Goal: Task Accomplishment & Management: Manage account settings

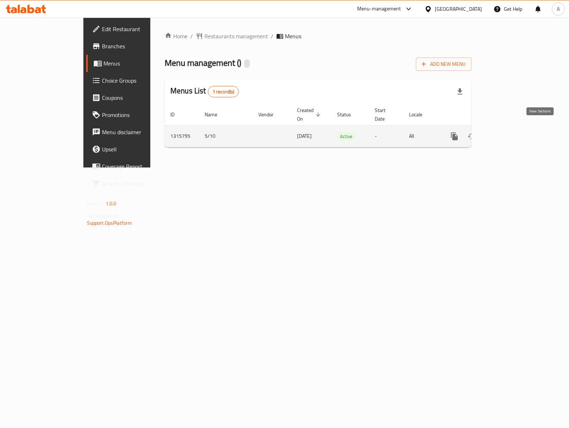
click at [510, 132] on icon "enhanced table" at bounding box center [506, 136] width 9 height 9
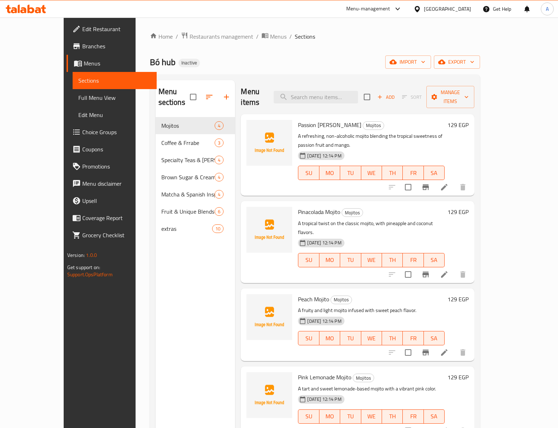
click at [298, 120] on span "Passion Mango Mojito" at bounding box center [329, 125] width 63 height 11
copy h6 "Passion Mango Mojito"
click at [356, 95] on input "search" at bounding box center [316, 97] width 84 height 13
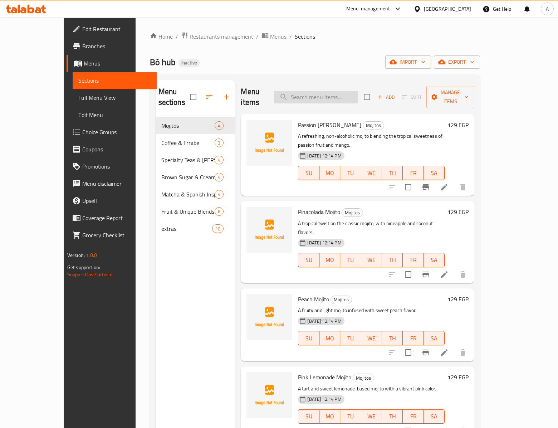
paste input "colada"
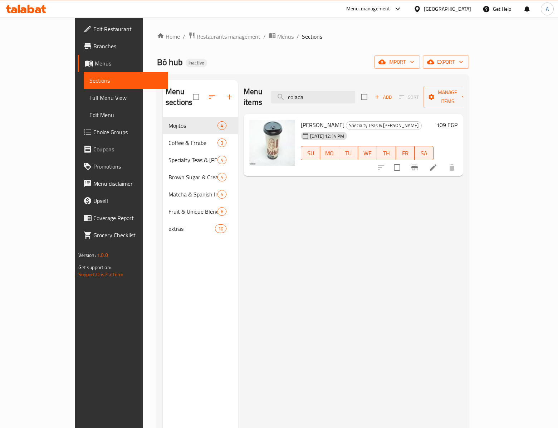
drag, startPoint x: 349, startPoint y: 93, endPoint x: 254, endPoint y: 97, distance: 94.6
click at [254, 97] on div "Menu items colada Add Sort Manage items" at bounding box center [354, 97] width 220 height 34
paste input "suger"
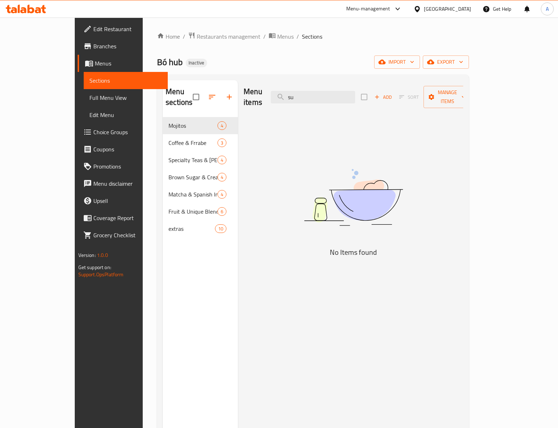
type input "s"
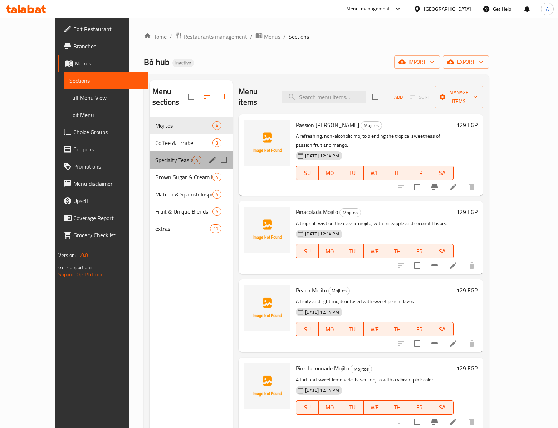
click at [175, 157] on div "Specialty Teas & Boba Drinks 4" at bounding box center [191, 159] width 83 height 17
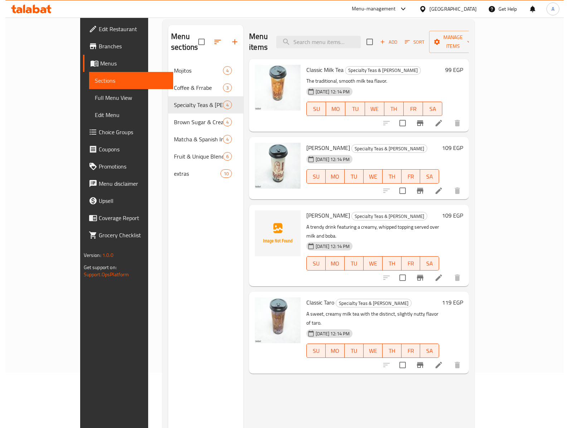
scroll to position [30, 0]
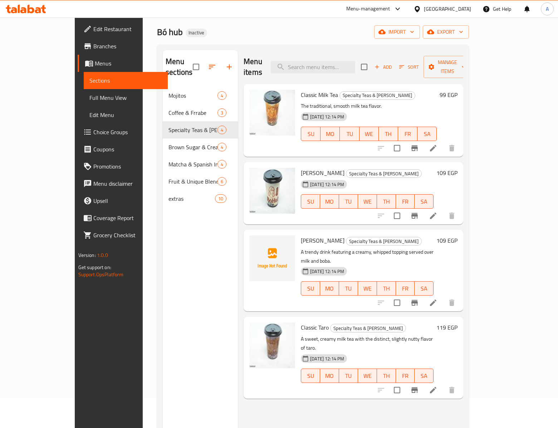
click at [301, 235] on span "Dalgona Boba" at bounding box center [323, 240] width 44 height 11
copy span "Dalgona"
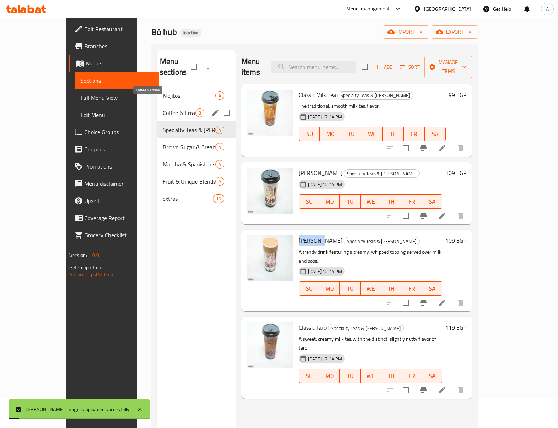
click at [170, 108] on span "Coffee & Frrabe" at bounding box center [179, 112] width 33 height 9
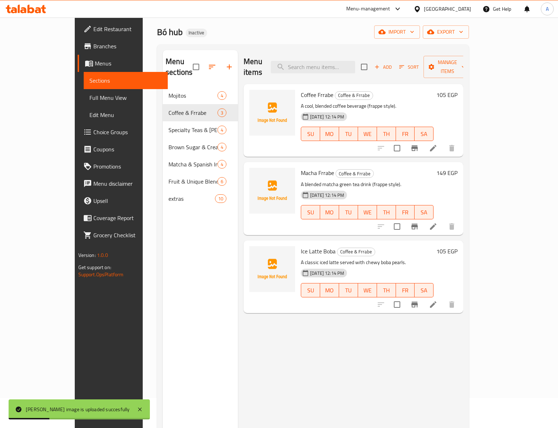
click at [301, 89] on span "Coffee Frrabe" at bounding box center [317, 94] width 33 height 11
copy h6 "Coffee Frrabe"
click at [308, 89] on span "Coffee Frrabe" at bounding box center [317, 94] width 33 height 11
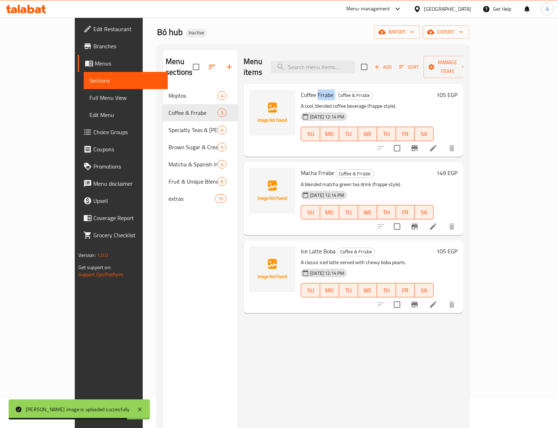
click at [308, 89] on span "Coffee Frrabe" at bounding box center [317, 94] width 33 height 11
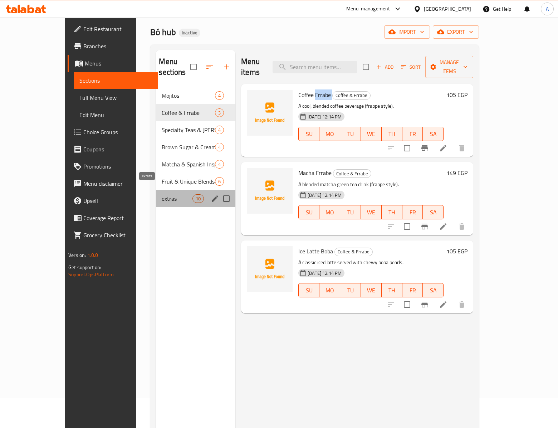
click at [162, 194] on span "extras" at bounding box center [177, 198] width 30 height 9
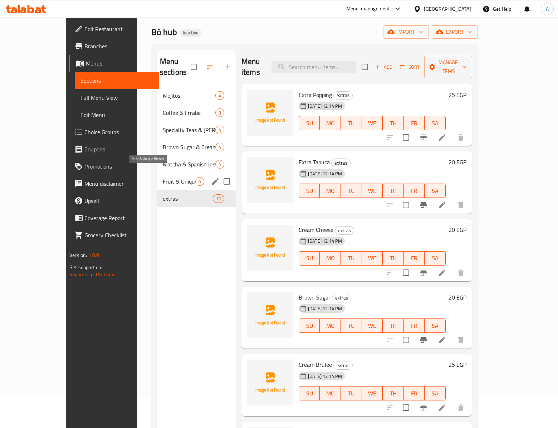
click at [163, 177] on span "Fruit & Unique Blends" at bounding box center [179, 181] width 33 height 9
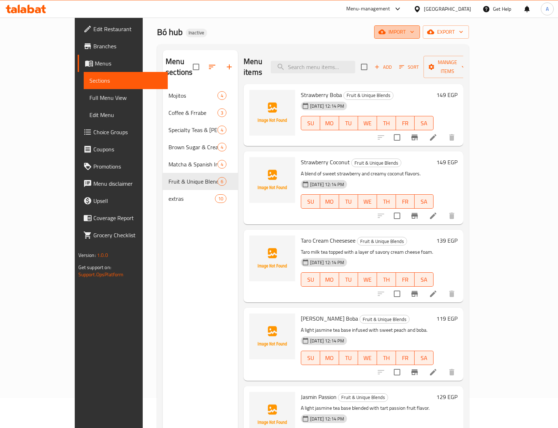
click at [386, 34] on icon "button" at bounding box center [382, 32] width 7 height 5
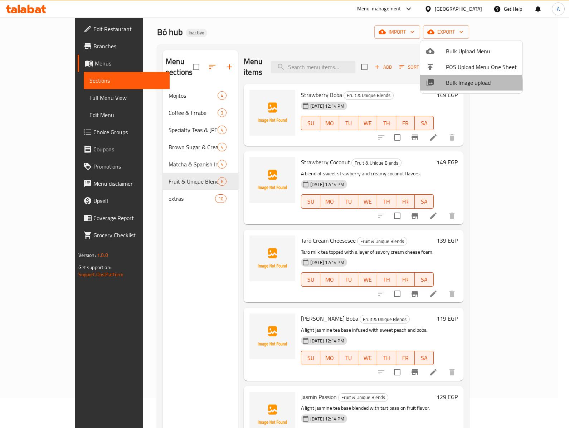
click at [462, 87] on span "Bulk Image upload" at bounding box center [481, 82] width 71 height 9
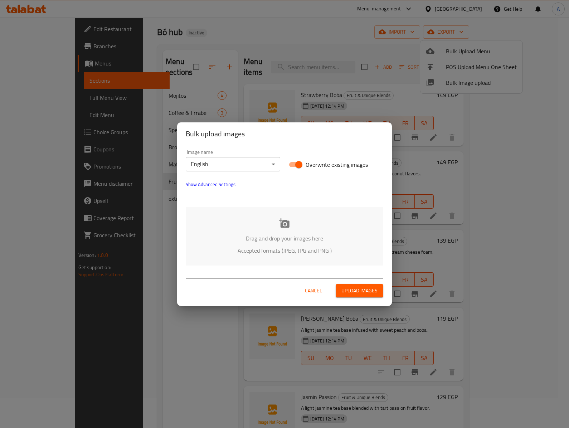
click at [299, 253] on p "Accepted formats (JPEG, JPG and PNG )" at bounding box center [285, 250] width 176 height 9
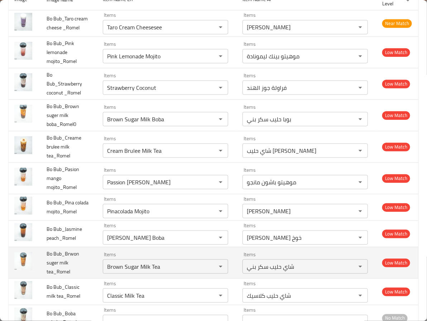
scroll to position [161, 0]
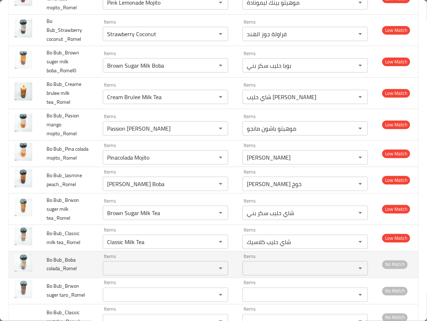
click at [54, 273] on span "Bo Bub_Boba colada_Romel" at bounding box center [62, 264] width 30 height 18
click at [56, 273] on span "Bo Bub_Boba colada_Romel" at bounding box center [62, 264] width 30 height 18
drag, startPoint x: 59, startPoint y: 281, endPoint x: 48, endPoint y: 281, distance: 11.5
click at [48, 273] on span "Bo Bub_Boba colada_Romel" at bounding box center [62, 264] width 30 height 18
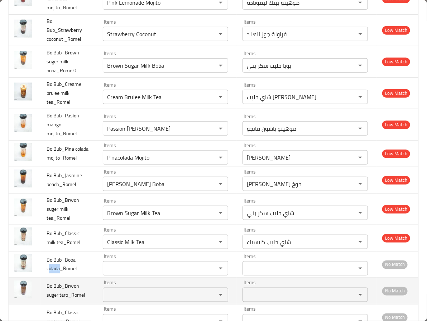
copy span "olada"
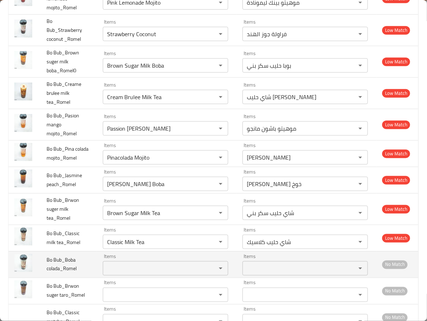
click at [131, 273] on colada_Romel "Items" at bounding box center [155, 268] width 100 height 10
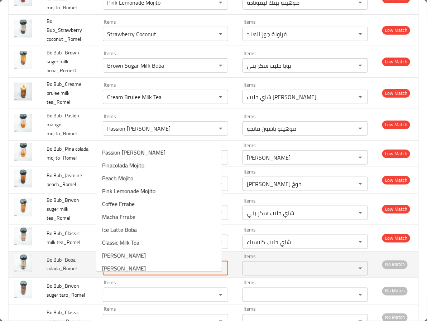
paste colada_Romel "olada"
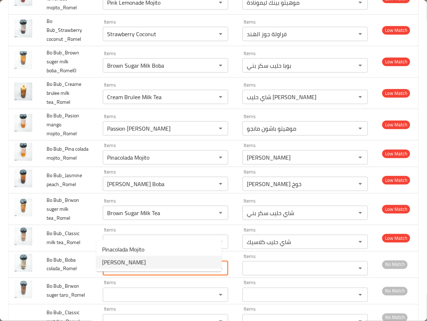
click at [108, 268] on colada_Romel-option-1 "Boba Colada" at bounding box center [158, 262] width 125 height 13
type colada_Romel "Boba Colada"
type colada_Romel-ar "بوبا كولادا"
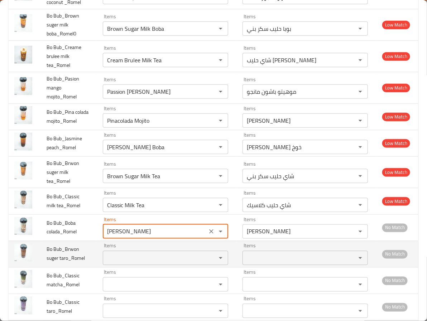
scroll to position [215, 0]
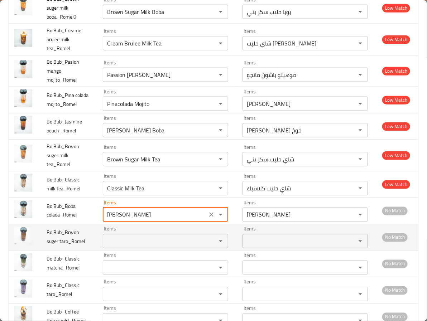
type colada_Romel "Boba Colada"
click at [48, 246] on span "Bo Bub_Brwon suger taro_Romel" at bounding box center [66, 237] width 38 height 18
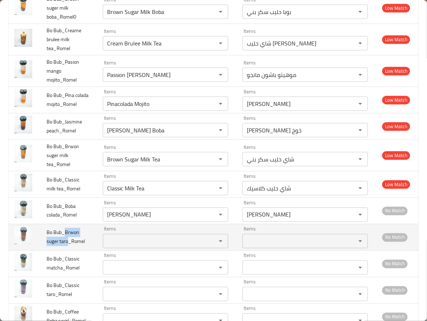
drag, startPoint x: 64, startPoint y: 243, endPoint x: 54, endPoint y: 260, distance: 20.1
click at [54, 246] on span "Bo Bub_Brwon suger taro_Romel" at bounding box center [66, 237] width 38 height 18
copy span "Brwon suger taro"
click at [132, 248] on div "Items" at bounding box center [165, 241] width 125 height 14
paste taro_Romel "Brwon suger taro"
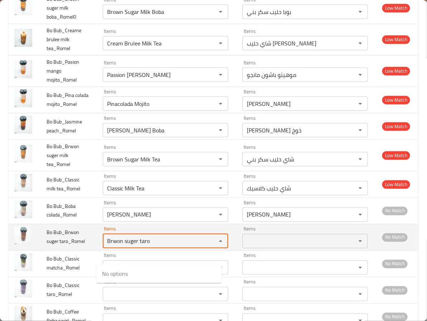
drag, startPoint x: 132, startPoint y: 256, endPoint x: 43, endPoint y: 253, distance: 88.8
click at [43, 251] on tr "Bo Bub_Brwon suger taro_Romel Items Brwon suger taro Items Items Items No Match" at bounding box center [213, 237] width 409 height 26
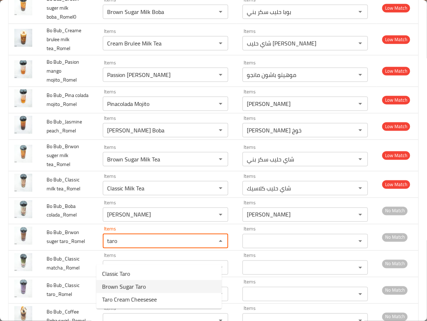
click at [145, 287] on taro_Romel-option-1 "Brown Sugar Taro" at bounding box center [158, 286] width 125 height 13
type taro_Romel "Brown Sugar Taro"
type taro_Romel-ar "تارو السكر البني"
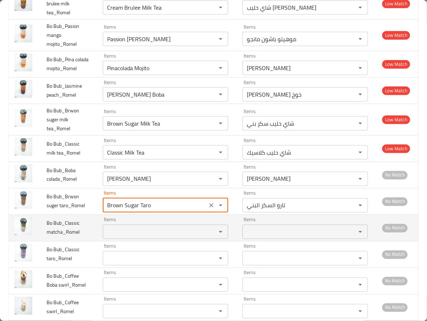
scroll to position [268, 0]
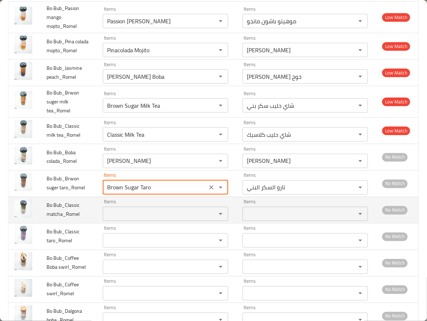
type taro_Romel "Brown Sugar Taro"
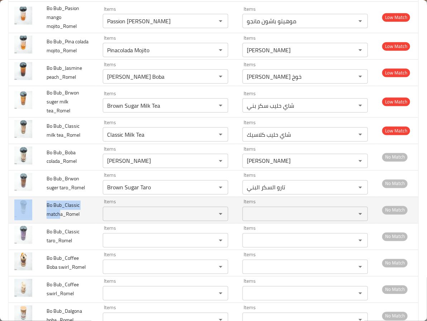
drag, startPoint x: 60, startPoint y: 232, endPoint x: 38, endPoint y: 233, distance: 22.6
click at [38, 223] on tr "Bo Bub_Classic matcha_Romel Items Items Items Items No Match" at bounding box center [213, 210] width 409 height 26
click at [44, 223] on td "Bo Bub_Classic matcha_Romel" at bounding box center [69, 210] width 56 height 26
drag, startPoint x: 48, startPoint y: 232, endPoint x: 61, endPoint y: 230, distance: 13.7
click at [61, 219] on span "Bo Bub_Classic matcha_Romel" at bounding box center [63, 210] width 33 height 18
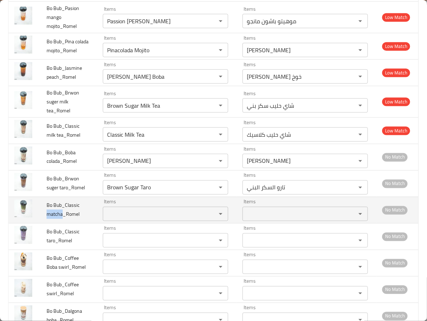
copy span "matcha"
click at [113, 219] on matcha_Romel "Items" at bounding box center [155, 214] width 100 height 10
paste matcha_Romel "matcha"
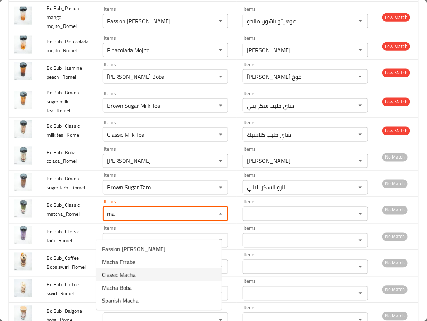
click at [160, 272] on matcha_Romel-option-2 "Classic Macha" at bounding box center [158, 274] width 125 height 13
type matcha_Romel "Classic Macha"
type matcha_Romel-ar "ماتشا كلاسيك"
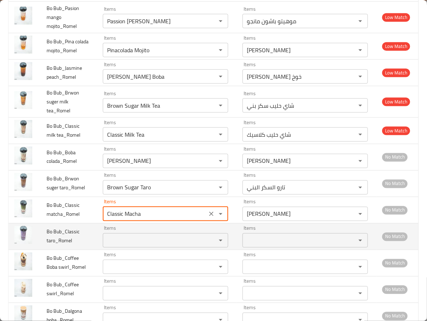
type matcha_Romel "Classic Macha"
drag, startPoint x: 54, startPoint y: 257, endPoint x: 47, endPoint y: 257, distance: 7.2
click at [47, 246] on span "Bo Bub_Classic taro_Romel" at bounding box center [63, 236] width 33 height 18
copy span "tar"
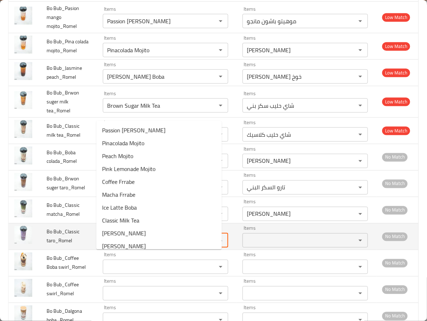
click at [113, 246] on taro_Romel "Items" at bounding box center [155, 241] width 100 height 10
paste taro_Romel "tar"
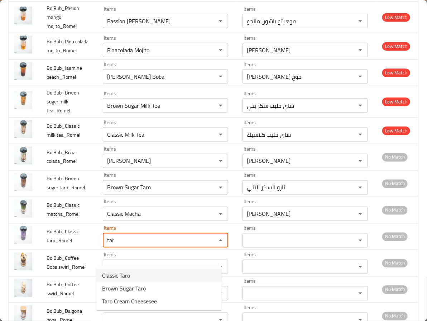
click at [121, 277] on span "Classic Taro" at bounding box center [116, 275] width 28 height 9
type taro_Romel "Classic Taro"
type taro_Romel-ar "تارو كلاسيك"
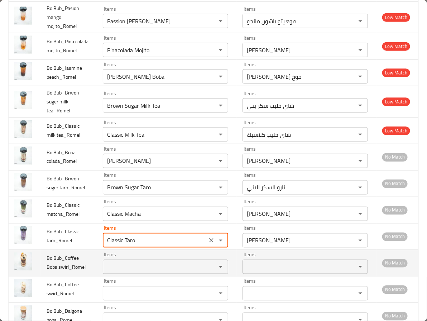
type taro_Romel "Classic Taro"
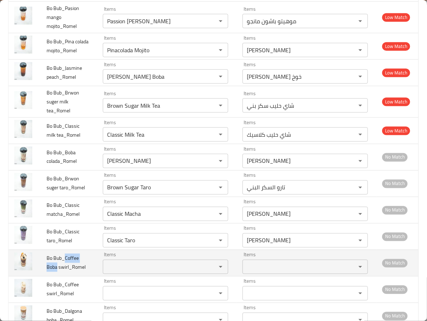
drag, startPoint x: 66, startPoint y: 275, endPoint x: 58, endPoint y: 283, distance: 10.9
click at [58, 276] on td "Bo Bub_Coffee Boba swirl_Romel" at bounding box center [69, 263] width 56 height 26
copy span "Coffee Boba"
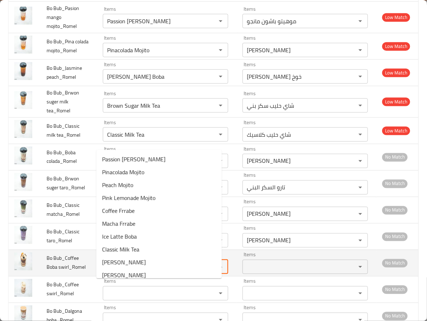
click at [115, 272] on swirl_Romel "Items" at bounding box center [155, 267] width 100 height 10
paste swirl_Romel "Coffee Boba"
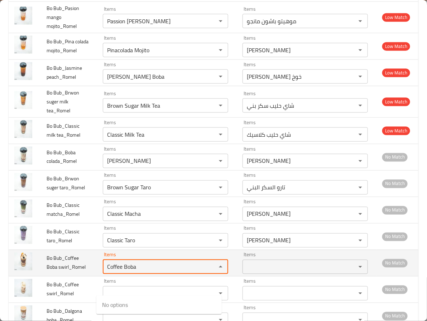
drag, startPoint x: 117, startPoint y: 287, endPoint x: 146, endPoint y: 291, distance: 29.3
click at [146, 272] on swirl_Romel "Coffee Boba" at bounding box center [155, 267] width 100 height 10
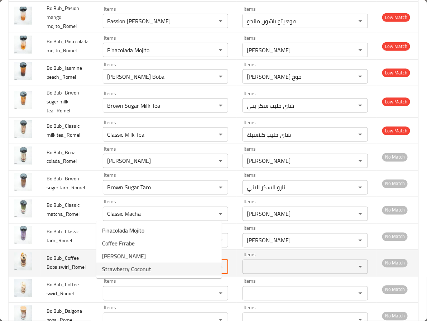
type swirl_Romel "Co"
click at [50, 272] on span "Bo Bub_Coffee Boba swirl_Romel" at bounding box center [66, 263] width 39 height 18
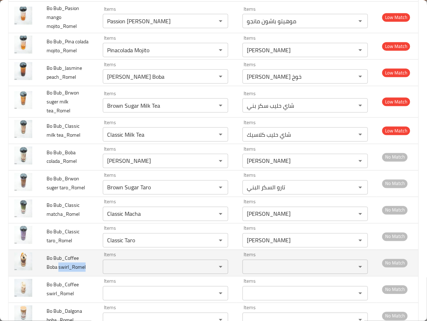
click at [50, 272] on span "Bo Bub_Coffee Boba swirl_Romel" at bounding box center [66, 263] width 39 height 18
click at [55, 272] on span "Bo Bub_Coffee Boba swirl_Romel" at bounding box center [66, 263] width 39 height 18
drag, startPoint x: 55, startPoint y: 292, endPoint x: 44, endPoint y: 293, distance: 10.8
click at [44, 276] on td "Bo Bub_Coffee Boba swirl_Romel" at bounding box center [69, 263] width 56 height 26
copy span "swir"
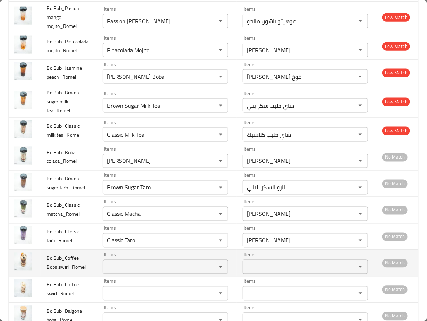
click at [115, 272] on swirl_Romel "Items" at bounding box center [155, 267] width 100 height 10
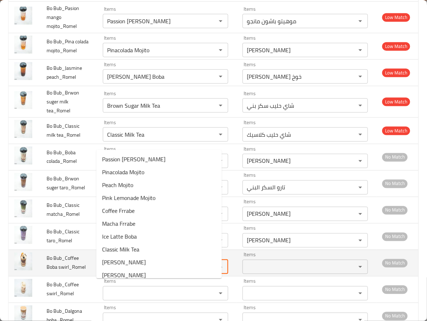
paste swirl_Romel "swir"
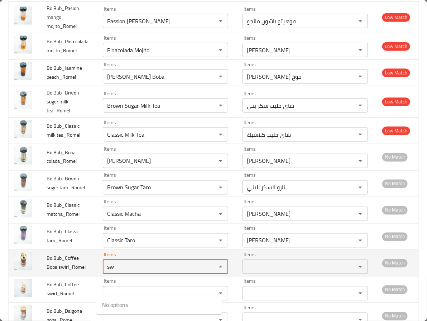
type swirl_Romel "s"
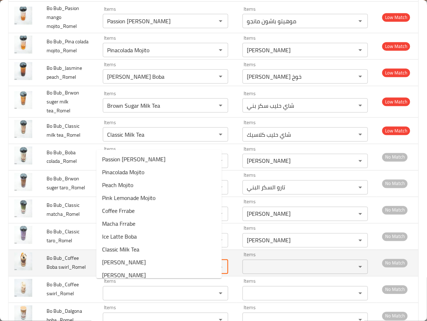
click at [78, 276] on td "Bo Bub_Coffee Boba swirl_Romel" at bounding box center [69, 263] width 56 height 26
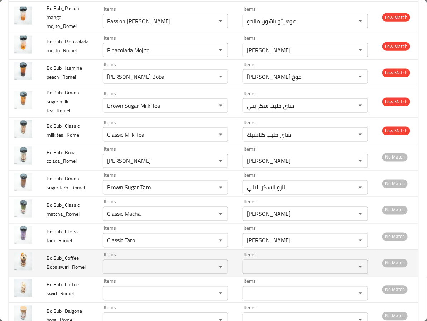
scroll to position [322, 0]
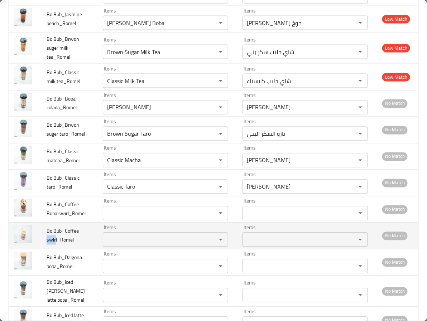
drag, startPoint x: 55, startPoint y: 263, endPoint x: 42, endPoint y: 263, distance: 12.9
click at [42, 249] on td "Bo Bub_Coffee swirl_Romel" at bounding box center [69, 236] width 56 height 26
copy span "swir"
click at [107, 245] on swirl_Romel "Items" at bounding box center [155, 240] width 100 height 10
paste swirl_Romel "swir"
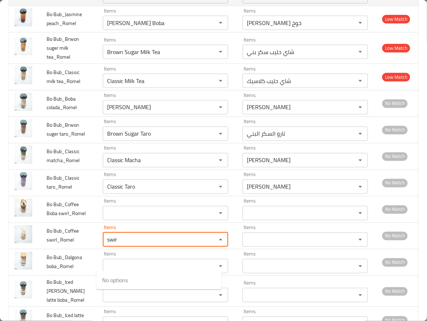
type swirl_Romel "swir"
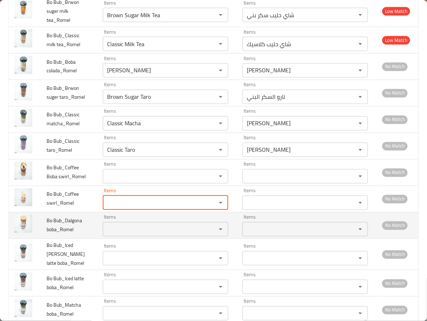
scroll to position [376, 0]
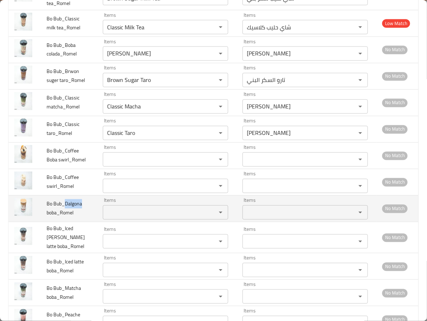
drag, startPoint x: 58, startPoint y: 235, endPoint x: 77, endPoint y: 233, distance: 19.1
click at [77, 222] on td "Bo Bub_Dalgona boba_Romel" at bounding box center [69, 208] width 56 height 26
click at [111, 220] on div "Items Items" at bounding box center [165, 209] width 125 height 22
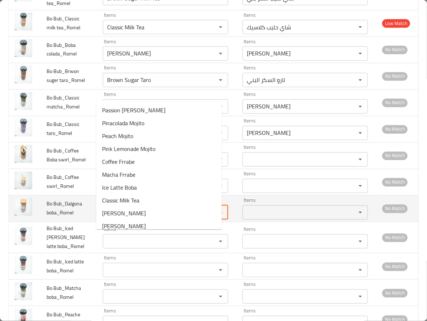
paste boba_Romel "Dalgona"
click at [111, 218] on boba_Romel "Dalgona" at bounding box center [155, 213] width 100 height 10
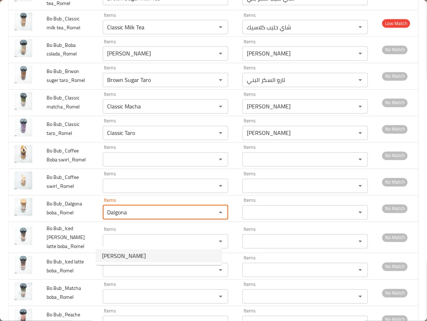
click at [118, 252] on span "Dalgona Boba" at bounding box center [124, 256] width 44 height 9
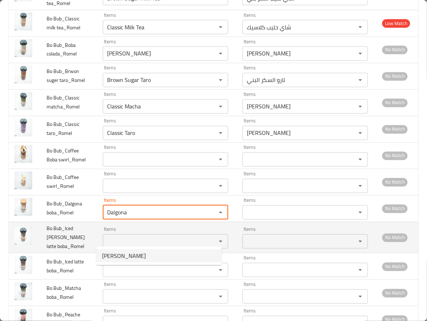
type boba_Romel "Dalgona Boba"
type boba_Romel-ar "دالجونا بوبا"
type boba_Romel "Dalgona Boba"
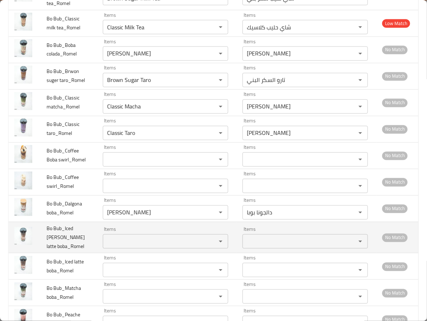
click at [51, 251] on span "Bo Bub_Iced Dulce de lyche latte boba_Romel" at bounding box center [66, 237] width 38 height 27
click at [119, 247] on boba_Romel "Items" at bounding box center [155, 242] width 100 height 10
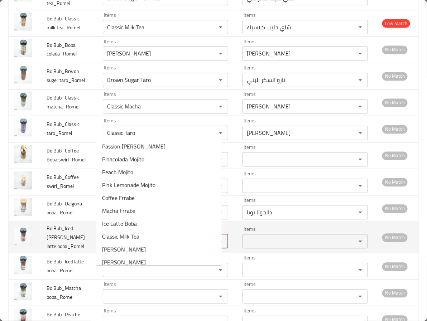
paste boba_Romel "Dulce"
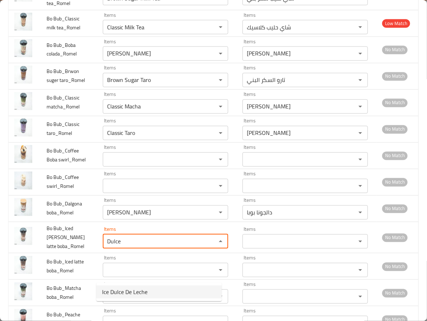
click at [126, 290] on span "Ice Dulce De Leche" at bounding box center [124, 292] width 45 height 9
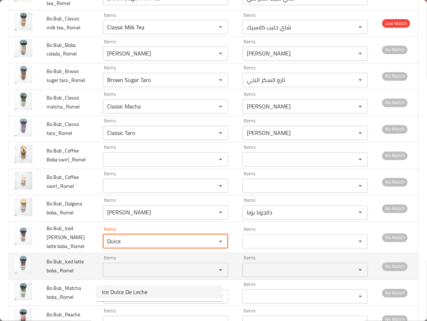
type boba_Romel "Ice Dulce De Leche"
type boba_Romel-ar "آيس دولسي دي ليتشي"
type boba_Romel "Ice Dulce De Leche"
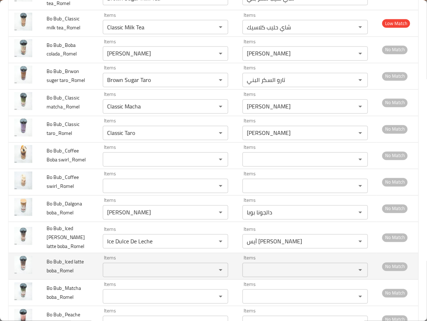
click at [49, 276] on span "Bo Bub_Iced latte boba_Romel" at bounding box center [65, 266] width 37 height 18
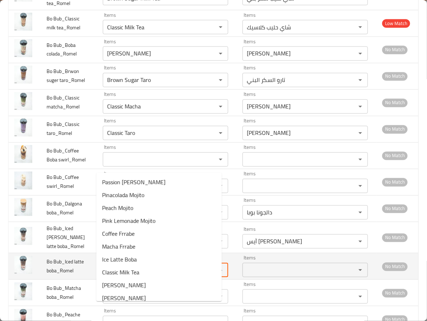
click at [113, 275] on boba_Romel "Items" at bounding box center [155, 270] width 100 height 10
paste boba_Romel "latte"
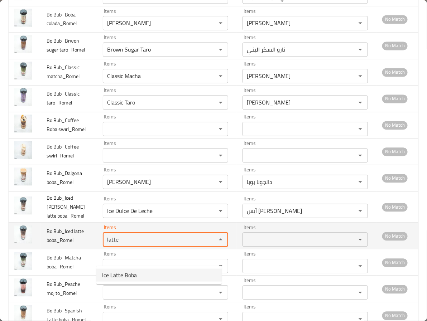
scroll to position [430, 0]
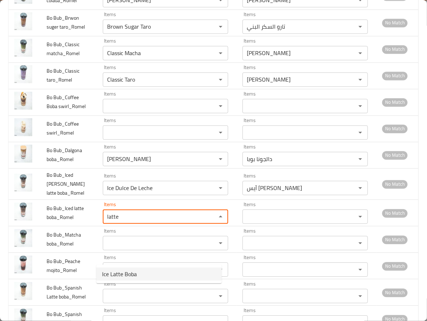
click at [117, 273] on span "Ice Latte Boba" at bounding box center [119, 274] width 35 height 9
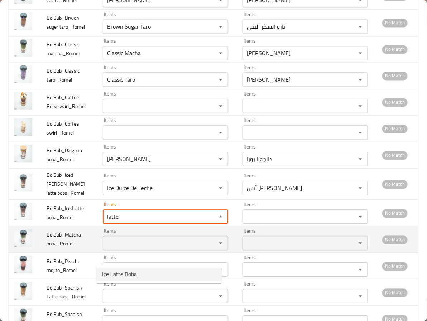
type boba_Romel "Ice Latte Boba"
type boba_Romel-ar "لاتيه بوبا مثلج"
type boba_Romel "Ice Latte Boba"
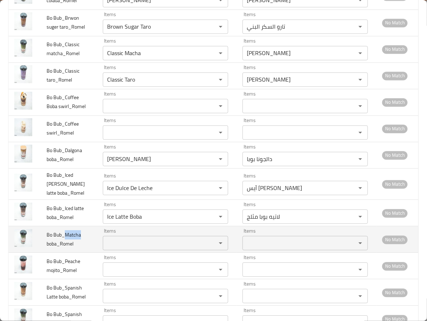
drag, startPoint x: 66, startPoint y: 275, endPoint x: 84, endPoint y: 276, distance: 18.3
click at [84, 253] on td "Bo Bub_Matcha boba_Romel" at bounding box center [69, 239] width 56 height 26
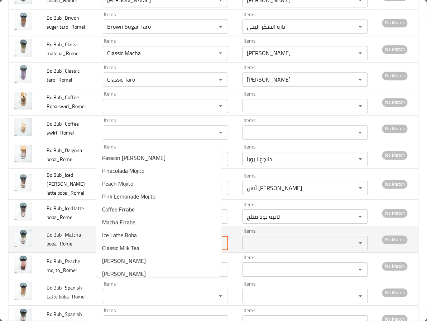
click at [114, 248] on boba_Romel "Items" at bounding box center [155, 243] width 100 height 10
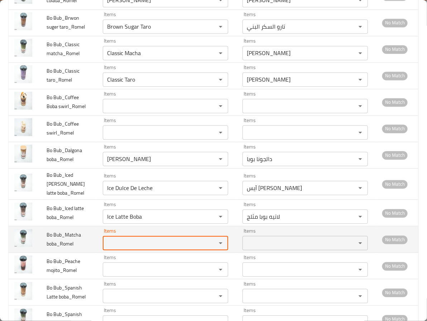
click at [114, 248] on boba_Romel "Items" at bounding box center [155, 243] width 100 height 10
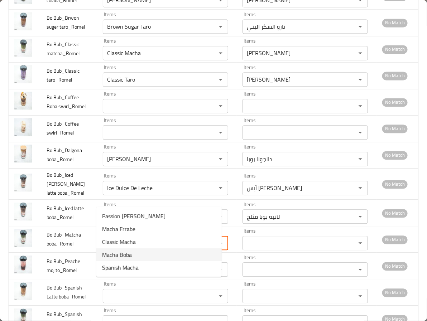
click at [144, 252] on boba_Romel-option-3 "Macha Boba" at bounding box center [158, 254] width 125 height 13
type boba_Romel "Macha Boba"
type boba_Romel-ar "ماتشا بوبا"
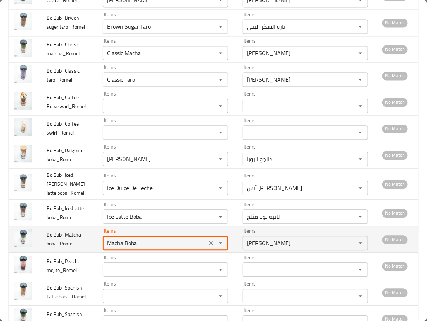
scroll to position [537, 0]
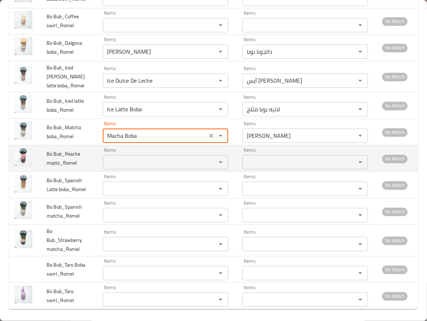
type boba_Romel "Macha Boba"
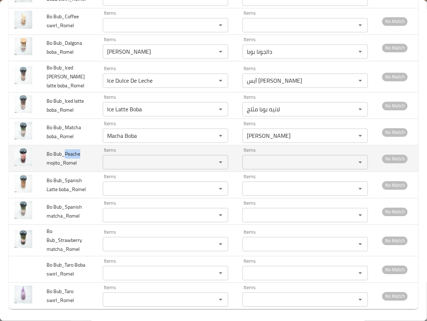
drag, startPoint x: 65, startPoint y: 195, endPoint x: 86, endPoint y: 194, distance: 21.5
click at [86, 172] on td "Bo Bub_Peache mojito_Romel" at bounding box center [69, 158] width 56 height 26
drag, startPoint x: 59, startPoint y: 207, endPoint x: 43, endPoint y: 207, distance: 15.7
click at [43, 172] on td "Bo Bub_Peache mojito_Romel" at bounding box center [69, 158] width 56 height 26
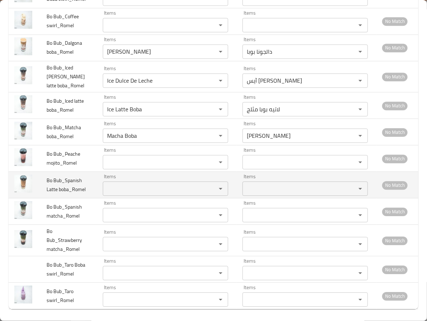
click at [101, 198] on td "Items Items" at bounding box center [167, 185] width 140 height 26
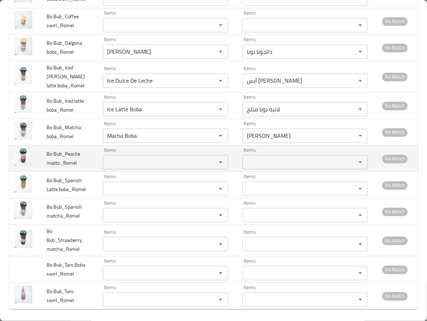
click at [103, 169] on div "Items" at bounding box center [165, 162] width 125 height 14
paste mojito_Romel "mojito"
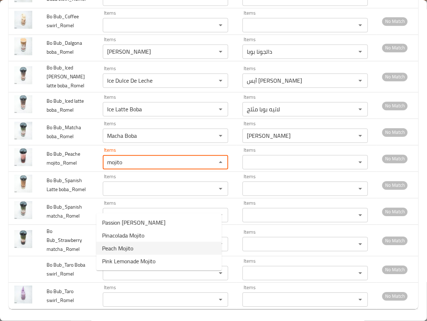
click at [133, 249] on span "Peach Mojito" at bounding box center [117, 248] width 31 height 9
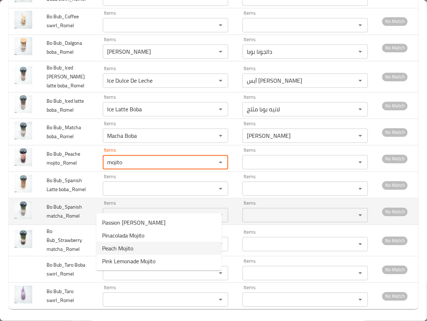
type mojito_Romel "Peach Mojito"
type mojito_Romel-ar "موهيتو خوخ"
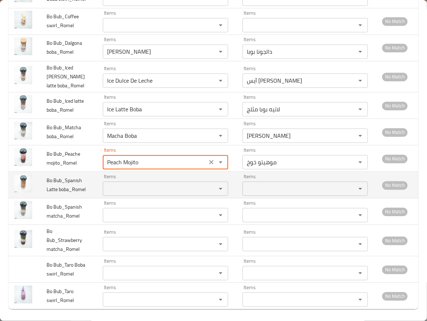
type mojito_Romel "Peach Mojito"
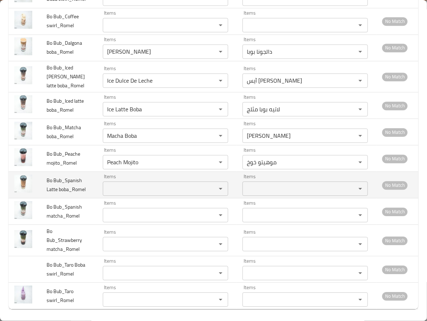
click at [49, 194] on span "Bo Bub_Spanish Latte boba_Romel" at bounding box center [66, 185] width 39 height 18
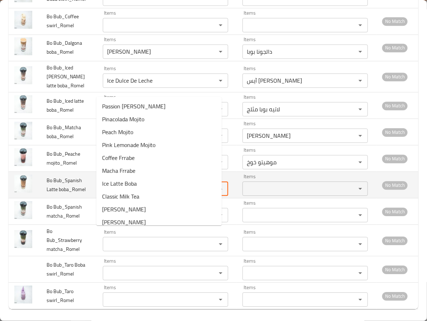
click at [118, 194] on boba_Romel "Items" at bounding box center [155, 189] width 100 height 10
paste boba_Romel "Latte"
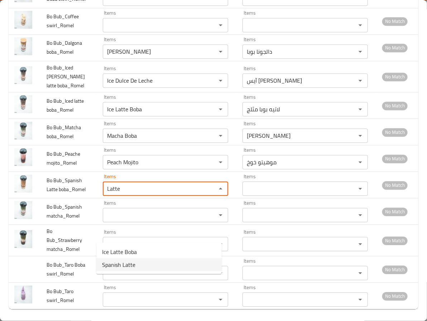
click at [116, 266] on span "Spanish Latte" at bounding box center [118, 265] width 33 height 9
type boba_Romel "Spanish Latte"
type boba_Romel-ar "سبانيش لاتيه"
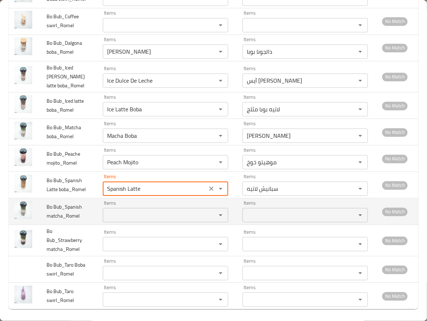
click at [111, 222] on div "Items" at bounding box center [165, 215] width 125 height 14
type boba_Romel "Spanish Latte"
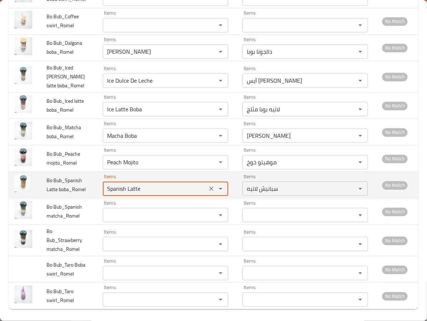
click at [107, 194] on boba_Romel "Spanish Latte" at bounding box center [155, 189] width 100 height 10
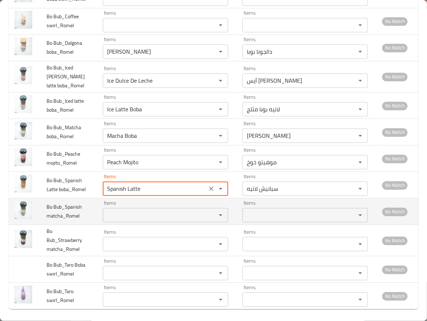
click at [122, 220] on matcha_Romel "Items" at bounding box center [155, 215] width 100 height 10
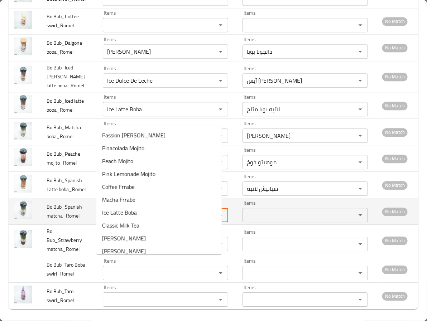
paste matcha_Romel "Spanish"
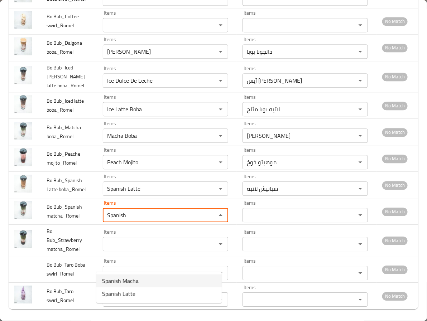
click at [130, 282] on span "Spanish Macha" at bounding box center [120, 281] width 37 height 9
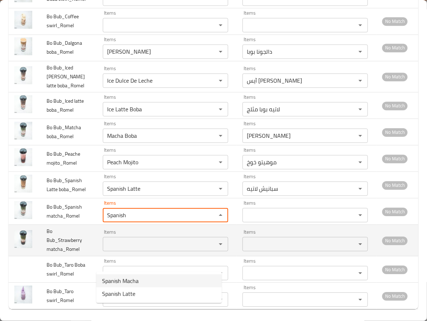
type matcha_Romel "Spanish Macha"
type matcha_Romel-ar "ماتشا إسبانية"
type matcha_Romel "Spanish Macha"
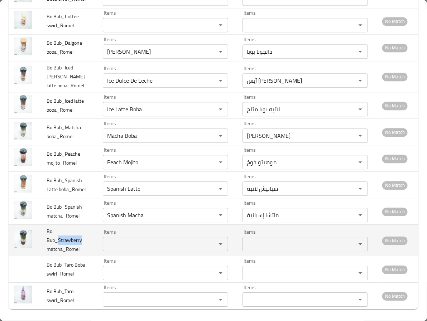
drag, startPoint x: 59, startPoint y: 286, endPoint x: 88, endPoint y: 287, distance: 29.0
click at [88, 256] on td "Bo Bub_Strawberry matcha_Romel" at bounding box center [69, 240] width 56 height 31
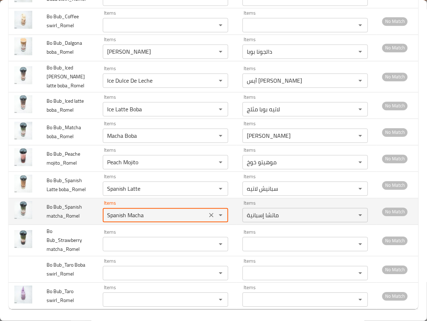
click at [126, 220] on matcha_Romel "Spanish Macha" at bounding box center [155, 215] width 100 height 10
click at [130, 220] on matcha_Romel "Spanish Macha" at bounding box center [155, 215] width 100 height 10
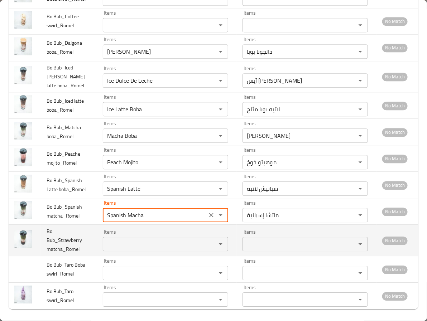
click at [121, 251] on div "Items Items" at bounding box center [165, 240] width 125 height 22
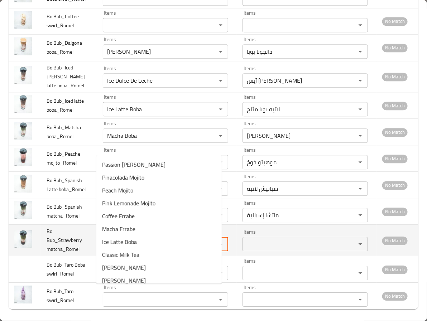
click at [120, 249] on matcha_Romel "Items" at bounding box center [155, 244] width 100 height 10
paste matcha_Romel "Macha"
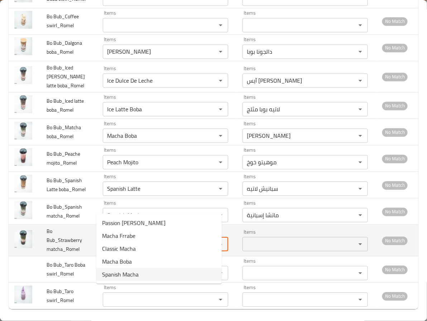
type matcha_Romel "Ma"
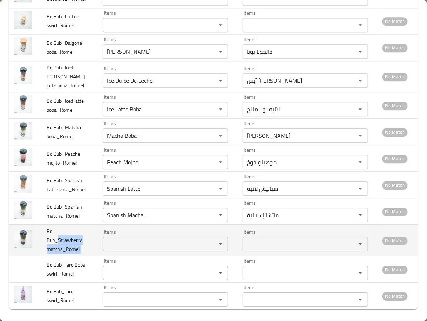
drag, startPoint x: 58, startPoint y: 290, endPoint x: 90, endPoint y: 289, distance: 32.2
click at [90, 256] on tr "Bo Bub_Strawberry matcha_Romel Items Items Items Items No Match" at bounding box center [213, 240] width 409 height 31
click at [83, 256] on td "Bo Bub_Strawberry matcha_Romel" at bounding box center [69, 240] width 56 height 31
drag, startPoint x: 82, startPoint y: 288, endPoint x: 59, endPoint y: 288, distance: 22.6
click at [59, 256] on td "Bo Bub_Strawberry matcha_Romel" at bounding box center [69, 240] width 56 height 31
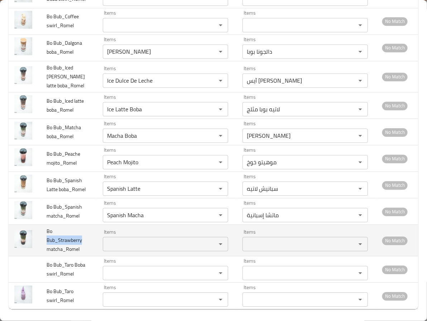
click at [58, 254] on span "Bo Bub_Strawberry matcha_Romel" at bounding box center [64, 240] width 35 height 27
drag, startPoint x: 58, startPoint y: 287, endPoint x: 86, endPoint y: 288, distance: 27.6
click at [86, 256] on td "Bo Bub_Strawberry matcha_Romel" at bounding box center [69, 240] width 56 height 31
click at [113, 249] on matcha_Romel "Items" at bounding box center [155, 244] width 100 height 10
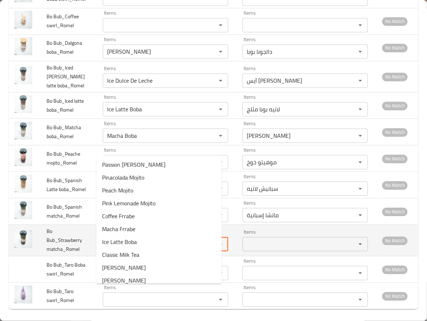
paste matcha_Romel "Strawberry"
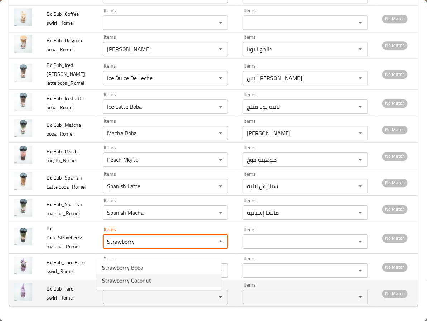
scroll to position [591, 0]
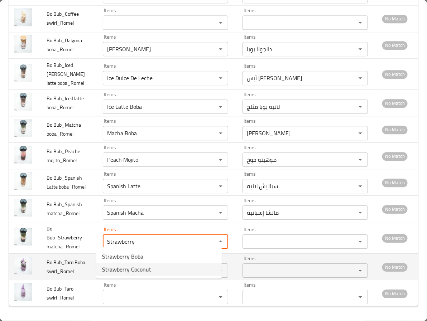
type matcha_Romel "Strawberry"
click at [86, 273] on td "Bo Bub_Taro Boba swirl_Romel" at bounding box center [69, 267] width 56 height 26
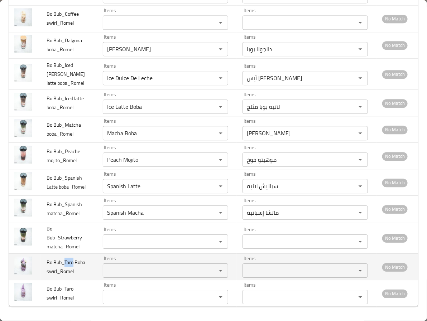
drag, startPoint x: 64, startPoint y: 258, endPoint x: 72, endPoint y: 258, distance: 7.9
click at [72, 258] on span "Bo Bub_Taro Boba swirl_Romel" at bounding box center [66, 267] width 39 height 18
click at [110, 276] on div "Items" at bounding box center [165, 270] width 125 height 14
paste swirl_Romel "Taro"
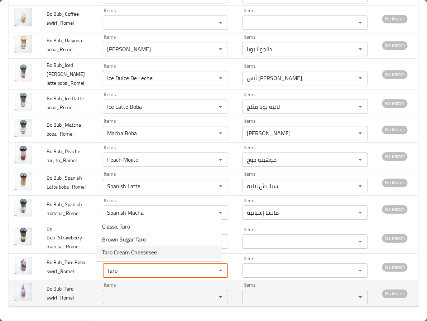
type swirl_Romel "Taro"
click at [59, 305] on td "Bo Bub_Taro swirl_Romel" at bounding box center [69, 293] width 56 height 26
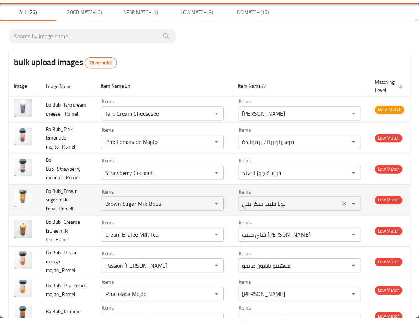
scroll to position [0, 0]
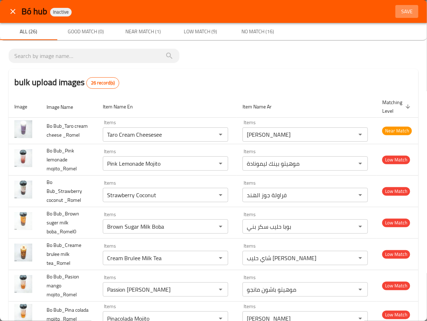
click at [401, 10] on span "Save" at bounding box center [406, 11] width 17 height 9
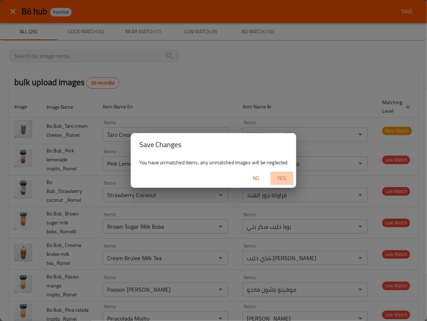
click at [286, 174] on span "Yes" at bounding box center [281, 178] width 17 height 9
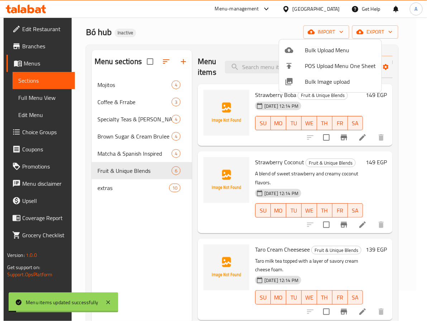
click at [116, 248] on div at bounding box center [213, 160] width 427 height 321
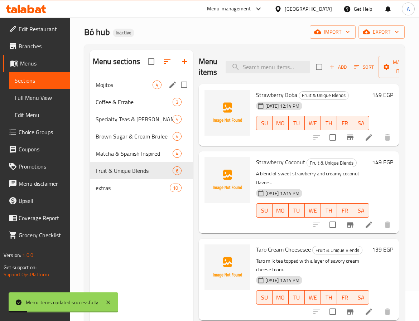
click at [123, 89] on div "Mojitos 4" at bounding box center [141, 84] width 103 height 17
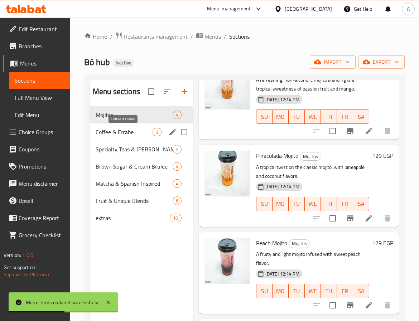
click at [130, 130] on span "Coffee & Frrabe" at bounding box center [124, 132] width 57 height 9
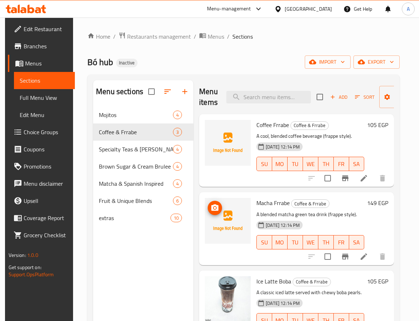
scroll to position [100, 0]
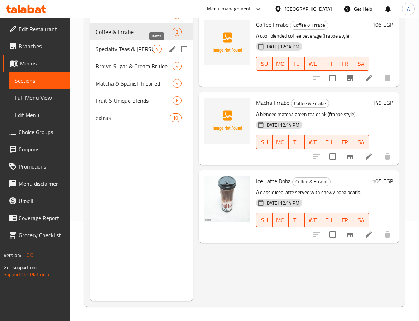
click at [160, 48] on div "4" at bounding box center [156, 49] width 9 height 9
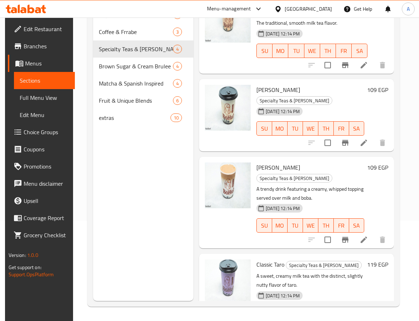
scroll to position [35, 0]
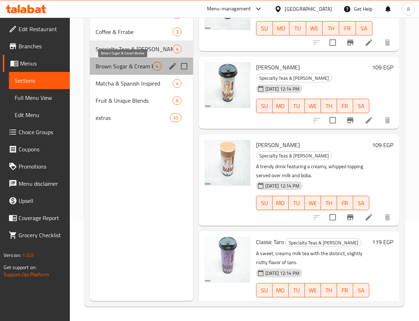
click at [129, 70] on span "Brown Sugar & Cream Brulee" at bounding box center [124, 66] width 57 height 9
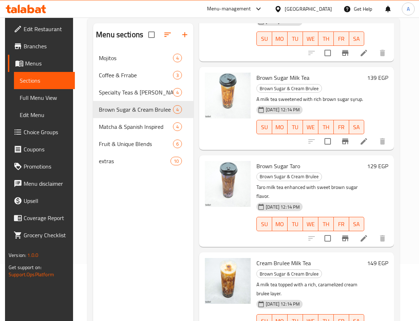
scroll to position [100, 0]
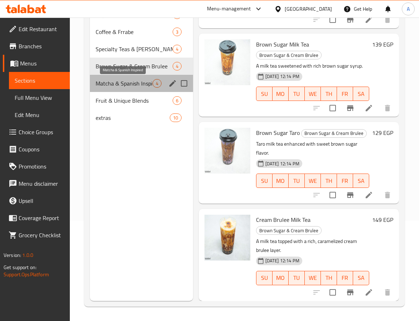
click at [131, 82] on span "Matcha & Spanish Inspired" at bounding box center [124, 83] width 57 height 9
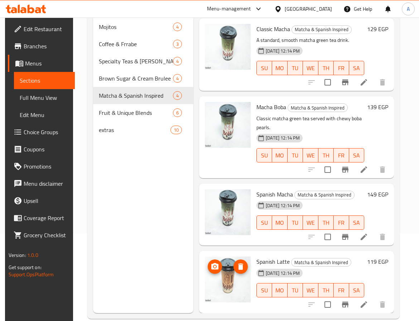
scroll to position [100, 0]
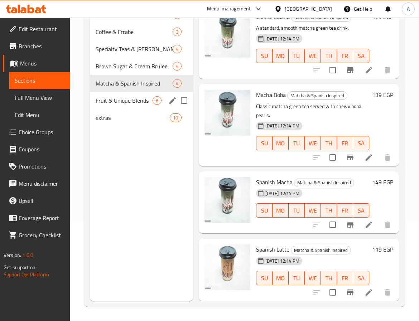
click at [128, 101] on span "Fruit & Unique Blends" at bounding box center [124, 100] width 57 height 9
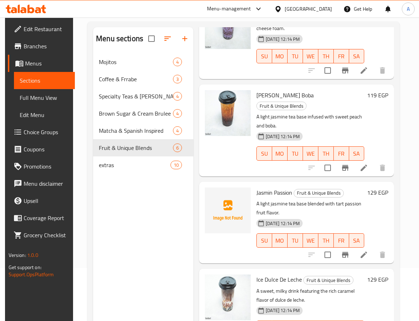
scroll to position [100, 0]
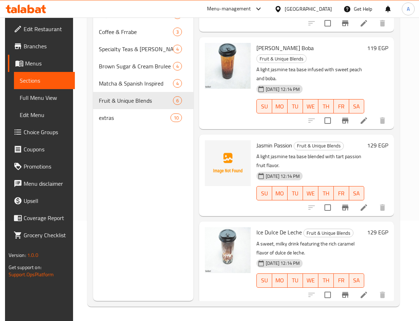
click at [279, 140] on span "Jasmin Passion" at bounding box center [274, 145] width 36 height 11
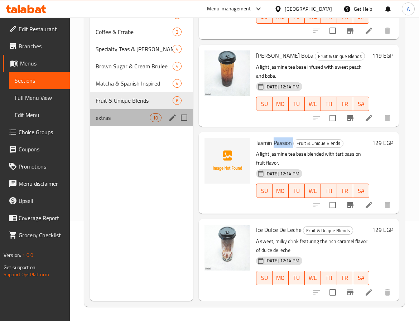
click at [108, 123] on div "extras 10" at bounding box center [141, 117] width 103 height 17
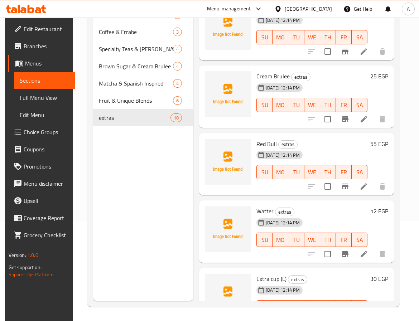
click at [41, 97] on span "Full Menu View" at bounding box center [44, 97] width 49 height 9
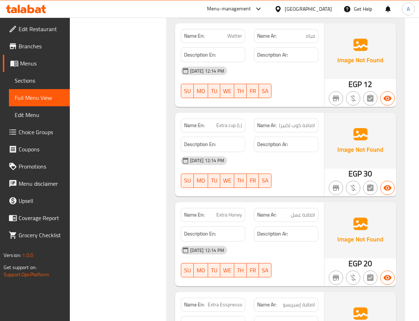
drag, startPoint x: 153, startPoint y: 114, endPoint x: 112, endPoint y: 99, distance: 43.9
click at [27, 25] on span "Edit Restaurant" at bounding box center [41, 29] width 45 height 9
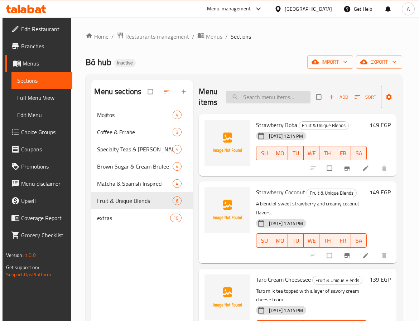
click at [263, 96] on input "search" at bounding box center [268, 97] width 84 height 13
paste input "swir"
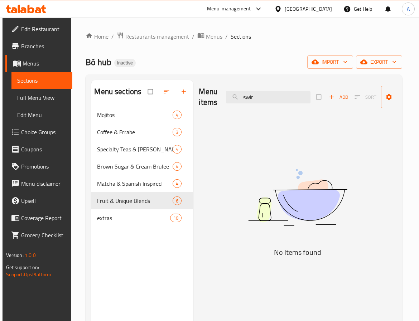
type input "swir"
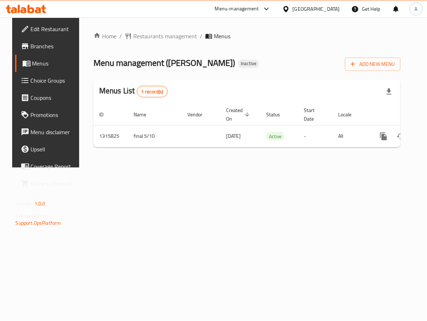
scroll to position [0, 28]
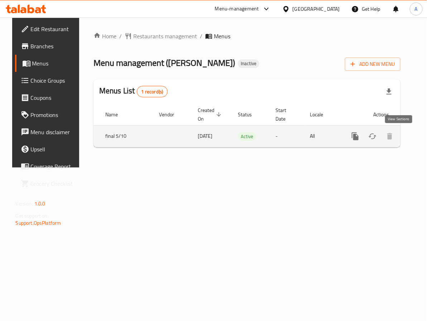
click at [402, 139] on icon "enhanced table" at bounding box center [406, 136] width 9 height 9
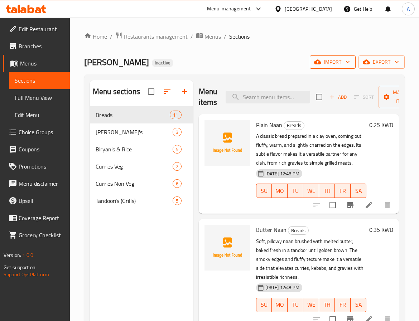
click at [325, 60] on span "import" at bounding box center [332, 62] width 34 height 9
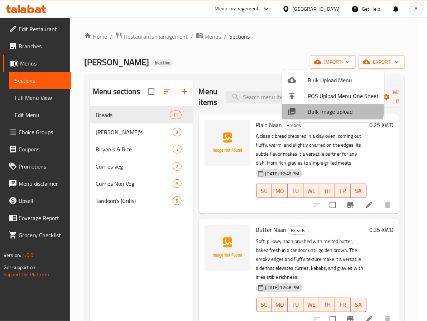
click at [319, 110] on span "Bulk Image upload" at bounding box center [342, 111] width 71 height 9
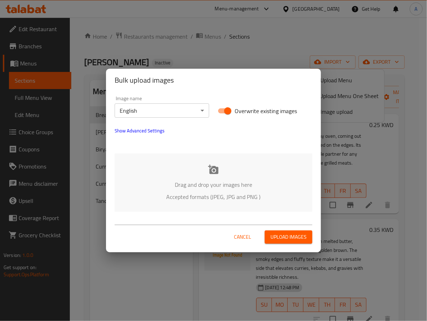
click at [212, 176] on div "Drag and drop your images here Accepted formats (JPEG, JPG and PNG )" at bounding box center [214, 183] width 198 height 58
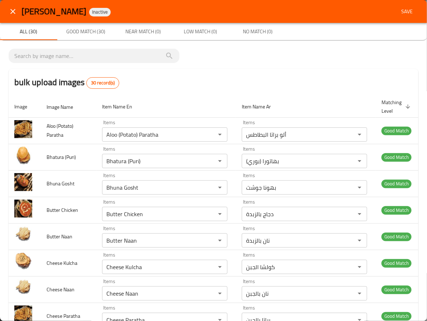
click at [404, 7] on span "Save" at bounding box center [406, 11] width 17 height 9
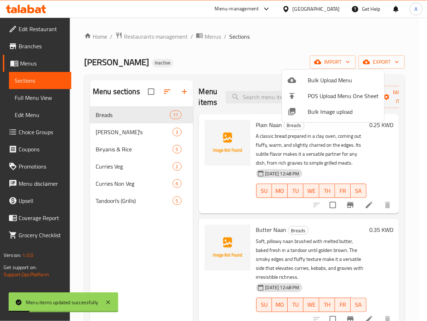
click at [225, 195] on div at bounding box center [213, 160] width 427 height 321
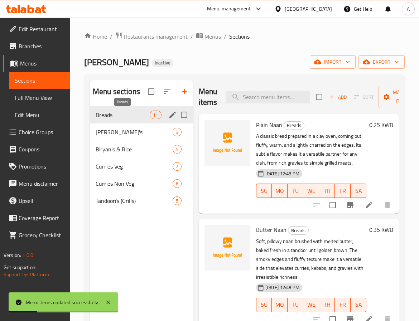
click at [115, 118] on span "Breads" at bounding box center [123, 115] width 54 height 9
click at [113, 132] on span "Paratha's" at bounding box center [124, 132] width 57 height 9
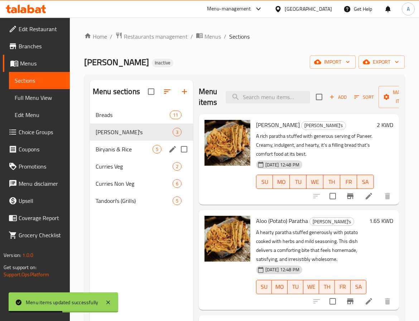
click at [115, 155] on div "Biryanis & Rice 5" at bounding box center [141, 149] width 103 height 17
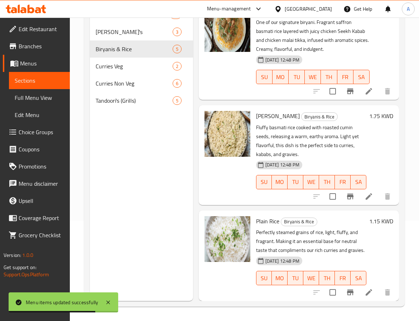
scroll to position [249, 0]
click at [128, 65] on span "Curries Veg" at bounding box center [124, 66] width 57 height 9
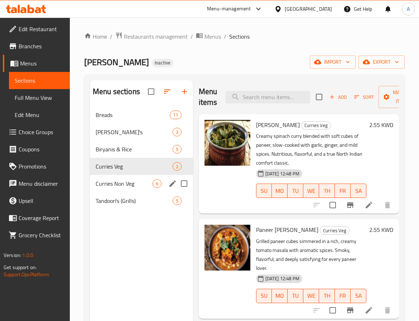
click at [120, 175] on div "Curries Non Veg 6" at bounding box center [141, 183] width 103 height 17
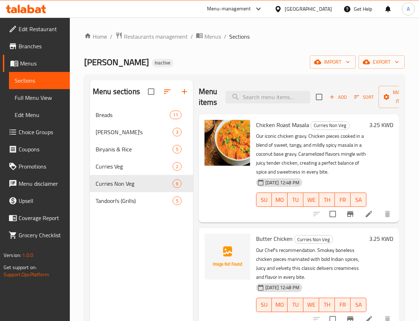
click at [262, 244] on span "Butter Chicken" at bounding box center [274, 238] width 37 height 11
copy span "Butter"
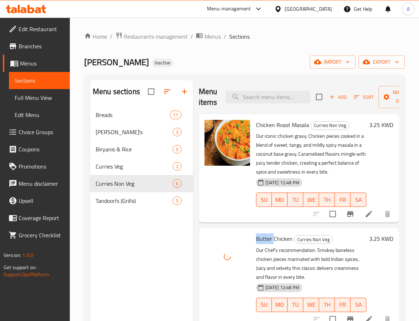
scroll to position [322, 0]
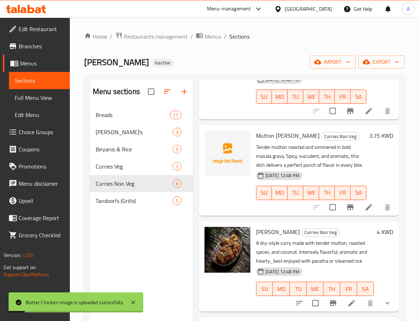
click at [260, 141] on span "Mutton Rogan Josh" at bounding box center [287, 135] width 63 height 11
copy span "Mutton"
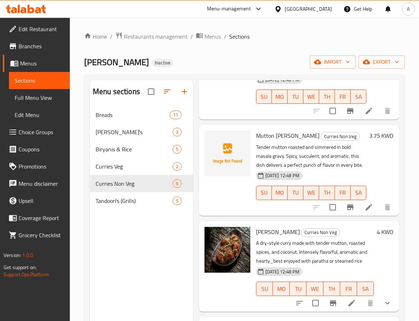
click at [283, 141] on span "Mutton Rogan Josh" at bounding box center [287, 135] width 63 height 11
copy span "Rogan"
drag, startPoint x: 1, startPoint y: 144, endPoint x: 21, endPoint y: 155, distance: 22.4
click at [18, 155] on div "Coupons" at bounding box center [35, 149] width 68 height 17
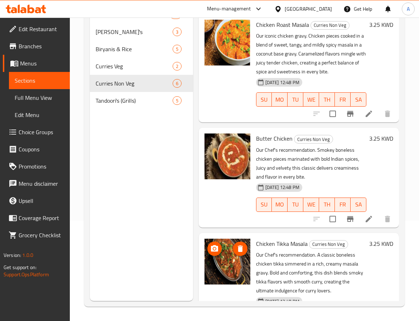
scroll to position [0, 0]
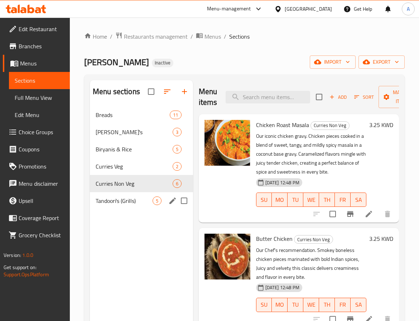
click at [122, 199] on span "Tandoori's (Grills)" at bounding box center [124, 201] width 57 height 9
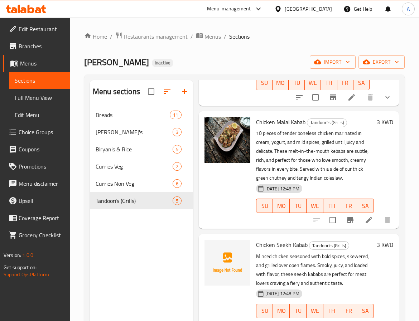
scroll to position [268, 0]
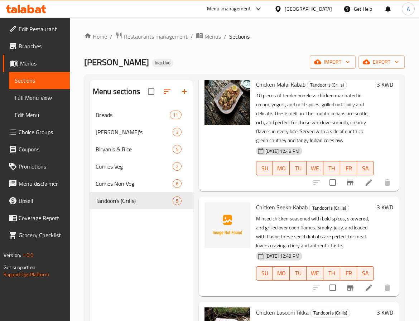
click at [283, 202] on span "Chicken Seekh Kabab" at bounding box center [282, 207] width 52 height 11
click at [295, 202] on span "Chicken Seekh Kabab" at bounding box center [282, 207] width 52 height 11
copy h6 "Kabab"
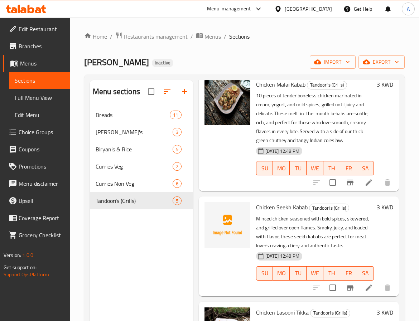
click at [281, 202] on span "Chicken Seekh Kabab" at bounding box center [282, 207] width 52 height 11
click at [272, 202] on span "Chicken Seekh Kabab" at bounding box center [282, 207] width 52 height 11
copy span "Chicken"
click at [158, 271] on div "Menu sections Breads 11 Paratha's 3 Biryanis & Rice 5 Curries Veg 2 Curries Non…" at bounding box center [141, 240] width 103 height 321
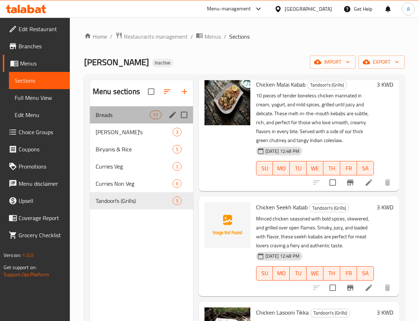
click at [163, 116] on div "Breads 11" at bounding box center [141, 114] width 103 height 17
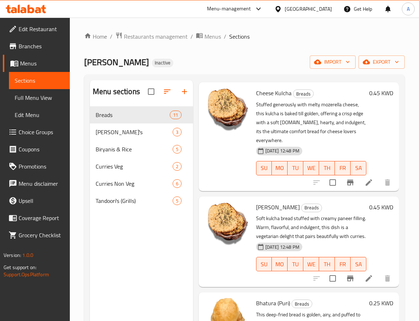
click at [40, 25] on span "Edit Restaurant" at bounding box center [41, 29] width 45 height 9
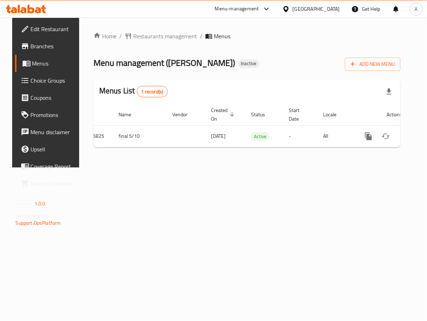
scroll to position [0, 28]
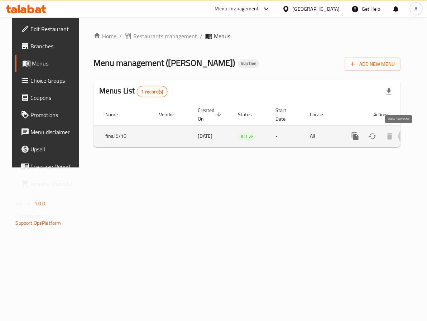
click at [403, 136] on link "enhanced table" at bounding box center [406, 136] width 17 height 17
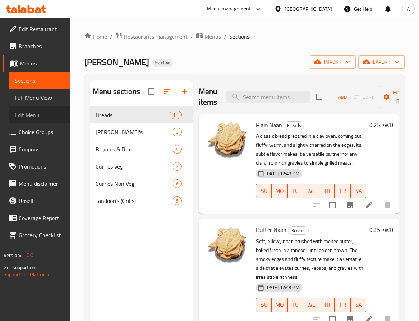
click at [34, 113] on span "Edit Menu" at bounding box center [39, 115] width 49 height 9
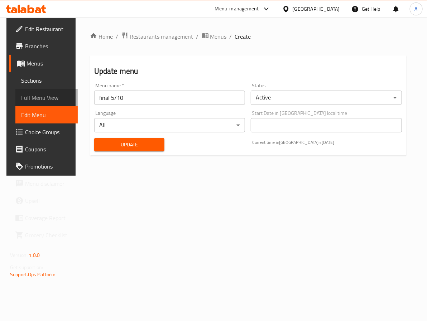
click at [44, 100] on span "Full Menu View" at bounding box center [46, 97] width 51 height 9
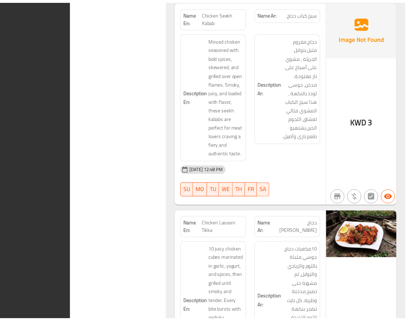
scroll to position [6609, 0]
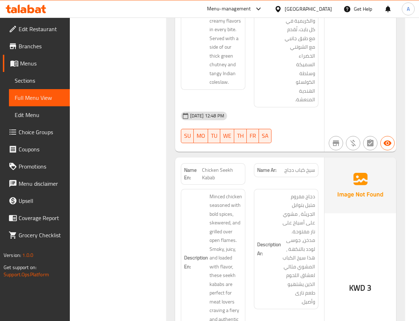
click at [314, 6] on div "Kuwait" at bounding box center [302, 8] width 69 height 17
click at [324, 12] on div "Kuwait" at bounding box center [308, 9] width 47 height 8
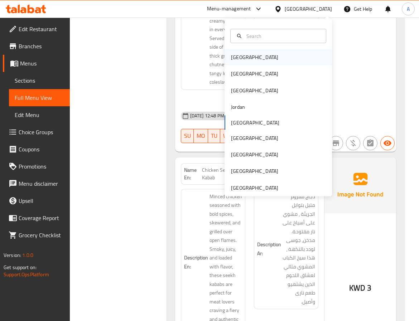
click at [237, 62] on div "[GEOGRAPHIC_DATA]" at bounding box center [254, 57] width 59 height 16
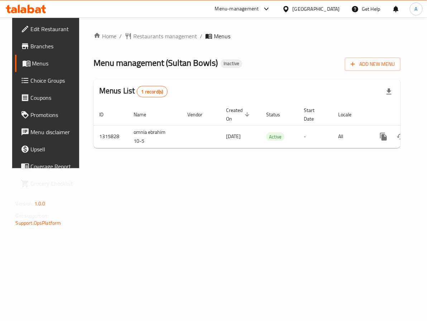
drag, startPoint x: 374, startPoint y: 148, endPoint x: 427, endPoint y: 150, distance: 52.6
click at [426, 150] on html "​ Menu-management [GEOGRAPHIC_DATA] Get Help A Edit Restaurant Branches Menus C…" at bounding box center [213, 160] width 427 height 321
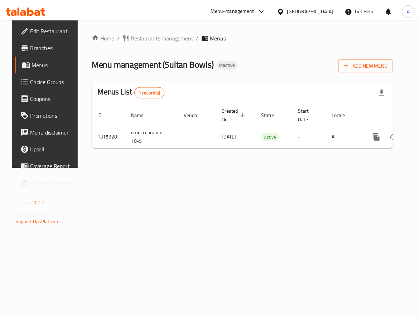
scroll to position [0, 28]
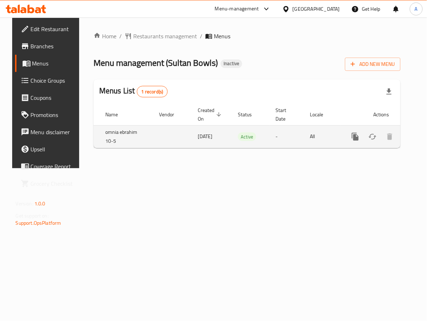
click at [403, 135] on icon "enhanced table" at bounding box center [406, 137] width 6 height 6
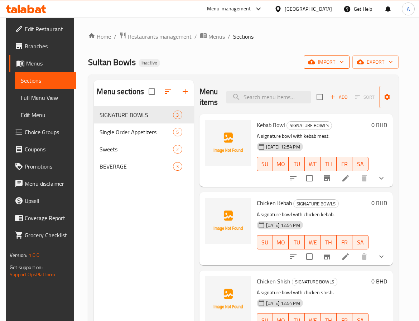
click at [344, 66] on span "import" at bounding box center [326, 62] width 34 height 9
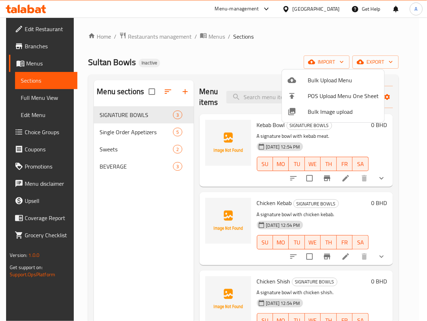
click at [264, 123] on div at bounding box center [213, 160] width 427 height 321
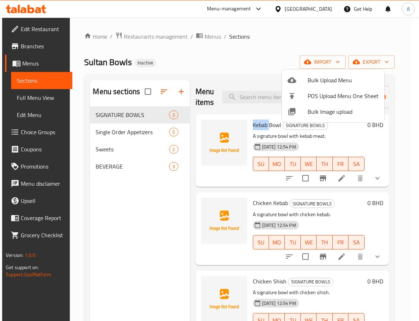
click at [264, 123] on span "Kebab Bowl" at bounding box center [267, 125] width 28 height 11
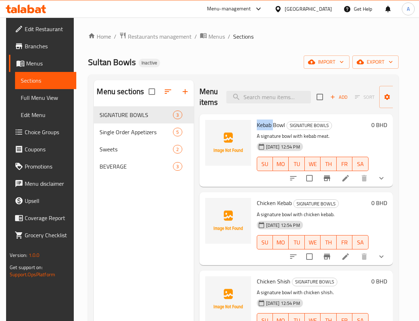
copy span "Kebab"
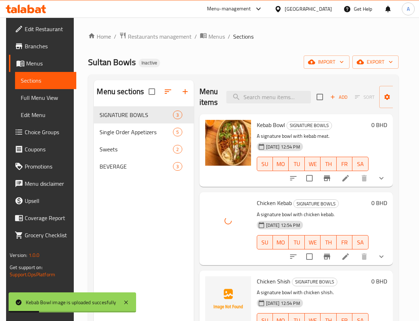
click at [277, 281] on span "Chicken Shish" at bounding box center [274, 281] width 34 height 11
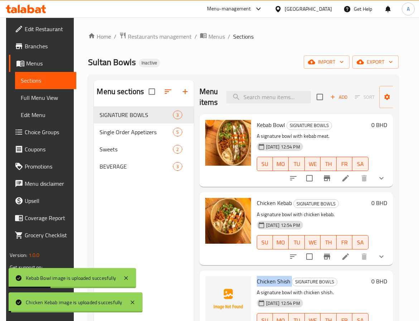
click at [277, 281] on span "Chicken Shish" at bounding box center [274, 281] width 34 height 11
copy h6 "Chicken Shish"
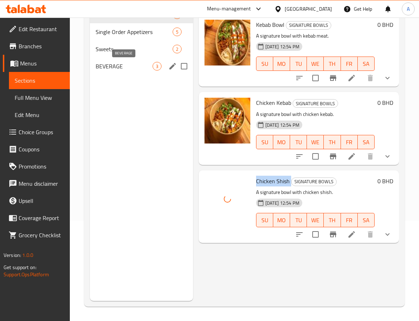
scroll to position [47, 0]
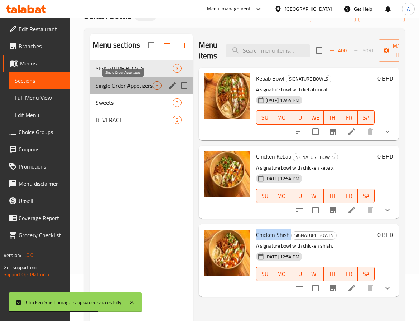
click at [136, 89] on span "Single Order Appetizers" at bounding box center [124, 85] width 57 height 9
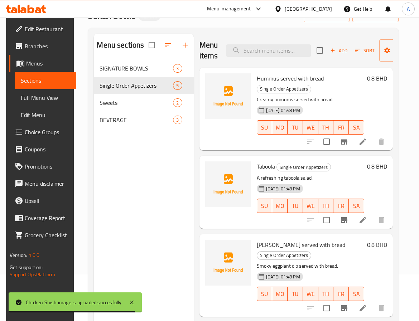
click at [273, 77] on span "Hummus served with bread" at bounding box center [290, 78] width 67 height 11
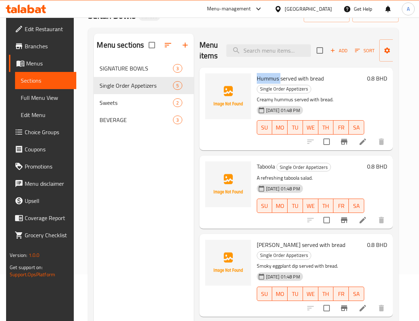
copy span "Hummus"
click at [267, 171] on span "Taboola" at bounding box center [266, 166] width 18 height 11
copy h6 "Taboola"
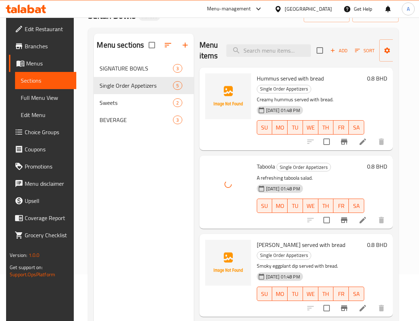
click at [275, 241] on span "[PERSON_NAME] served with bread" at bounding box center [301, 244] width 88 height 11
click at [272, 243] on span "[PERSON_NAME] served with bread" at bounding box center [301, 244] width 88 height 11
copy span "Mutabel"
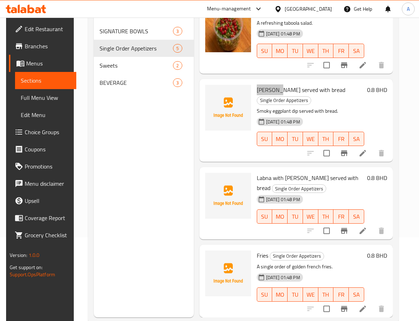
scroll to position [100, 0]
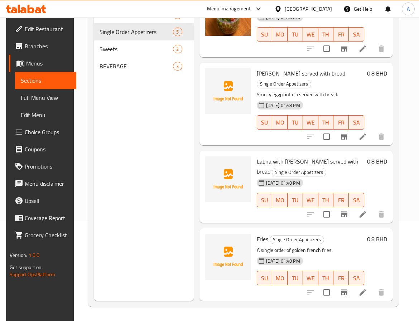
click at [263, 234] on span "Fries" at bounding box center [262, 239] width 11 height 11
copy h6 "Fries"
click at [261, 156] on span "Labna with [PERSON_NAME] served with bread" at bounding box center [308, 166] width 102 height 21
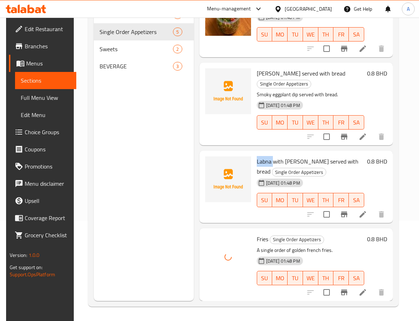
click at [261, 156] on span "Labna with [PERSON_NAME] served with bread" at bounding box center [308, 166] width 102 height 21
copy span "Labna"
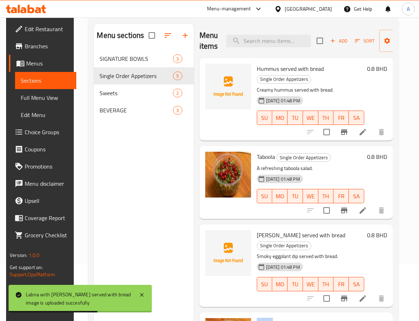
scroll to position [0, 0]
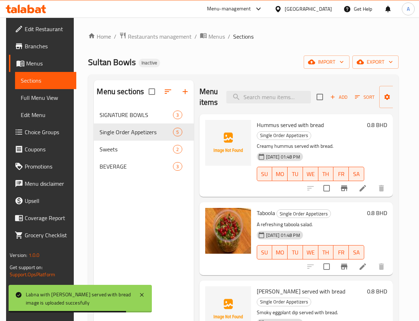
click at [267, 127] on span "Hummus served with bread" at bounding box center [290, 125] width 67 height 11
copy span "Hummus"
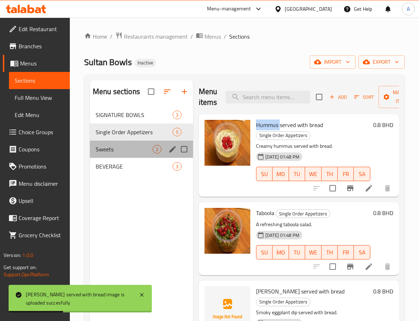
click at [161, 148] on div "Sweets 2" at bounding box center [141, 149] width 103 height 17
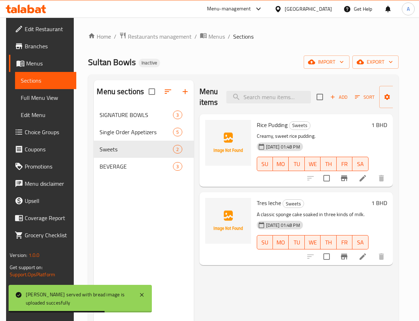
click at [262, 127] on span "Rice Pudding" at bounding box center [272, 125] width 31 height 11
copy span "Rice"
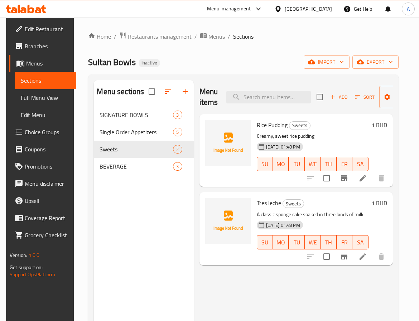
click at [260, 205] on span "Tres leche" at bounding box center [269, 203] width 24 height 11
copy span "Tres"
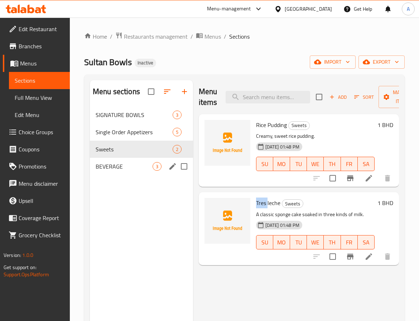
click at [143, 167] on span "BEVERAGE" at bounding box center [124, 166] width 57 height 9
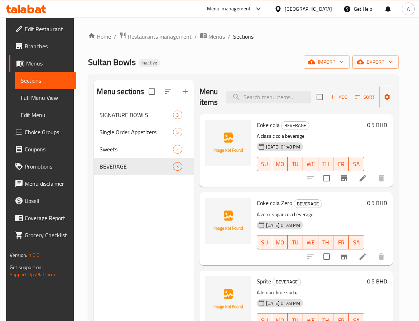
drag, startPoint x: 126, startPoint y: 200, endPoint x: 28, endPoint y: 181, distance: 99.4
click at [122, 199] on div "Menu sections SIGNATURE BOWLS 3 Single Order Appetizers 5 Sweets 2 BEVERAGE 3" at bounding box center [144, 240] width 100 height 321
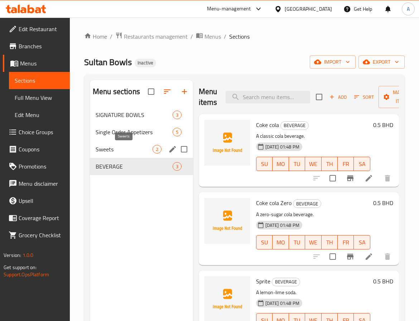
click at [125, 154] on span "Sweets" at bounding box center [124, 149] width 57 height 9
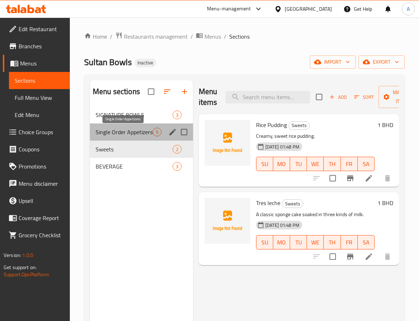
click at [134, 134] on span "Single Order Appetizers" at bounding box center [124, 132] width 57 height 9
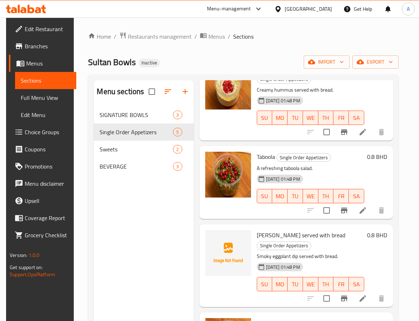
scroll to position [126, 0]
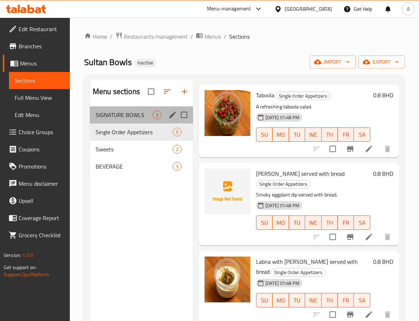
click at [125, 110] on div "SIGNATURE BOWLS 3" at bounding box center [141, 114] width 103 height 17
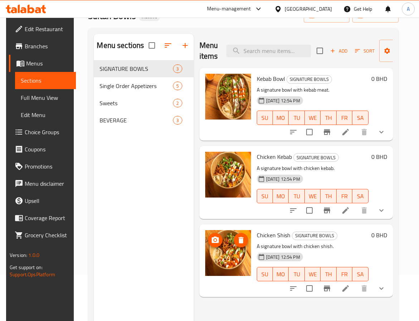
scroll to position [100, 0]
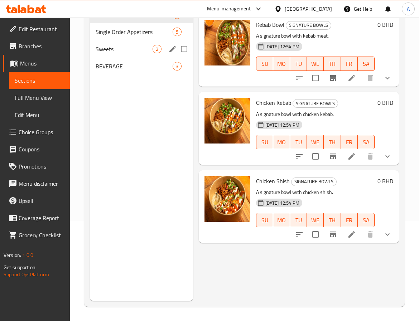
click at [120, 52] on span "Sweets" at bounding box center [124, 49] width 57 height 9
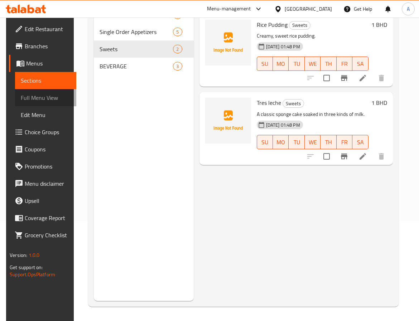
click at [38, 100] on span "Full Menu View" at bounding box center [45, 97] width 49 height 9
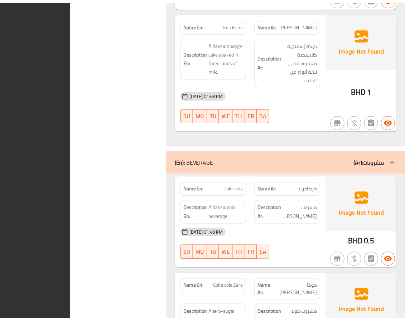
scroll to position [1418, 0]
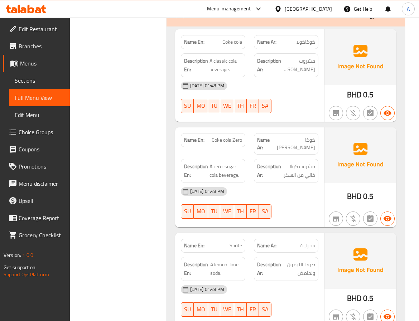
click at [45, 30] on span "Edit Restaurant" at bounding box center [41, 29] width 45 height 9
